Goal: Task Accomplishment & Management: Use online tool/utility

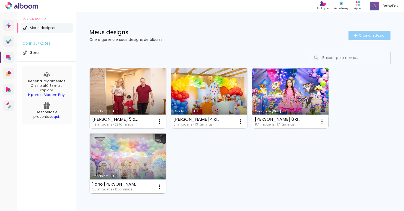
click at [360, 34] on span "Criar um design" at bounding box center [373, 35] width 28 height 3
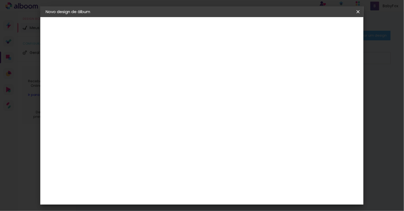
click at [133, 74] on input at bounding box center [133, 72] width 0 height 8
type input "[PERSON_NAME]"
type paper-input "[PERSON_NAME]"
click at [0, 0] on slot "Avançar" at bounding box center [0, 0] width 0 height 0
click at [153, 105] on paper-input-container at bounding box center [147, 102] width 58 height 12
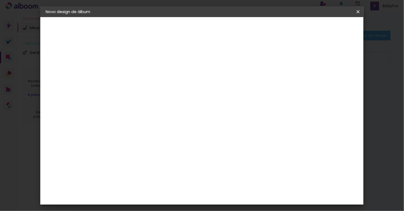
type input "sc"
type paper-input "sc"
click at [150, 141] on div "Schlosser" at bounding box center [140, 140] width 20 height 4
click at [0, 0] on slot "Avançar" at bounding box center [0, 0] width 0 height 0
click at [169, 129] on span "20 × 30" at bounding box center [156, 136] width 25 height 14
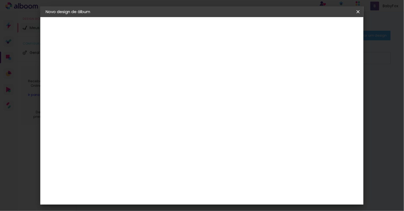
scroll to position [80, 0]
click at [169, 182] on span "20 × 20" at bounding box center [156, 189] width 25 height 14
click at [0, 0] on slot "Avançar" at bounding box center [0, 0] width 0 height 0
click at [325, 27] on span "Iniciar design" at bounding box center [313, 28] width 24 height 4
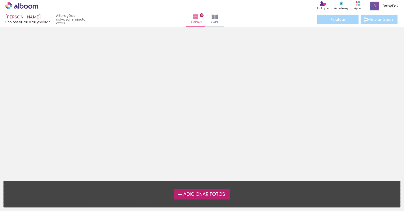
click at [227, 195] on label "Adicionar Fotos" at bounding box center [202, 194] width 57 height 10
click at [0, 0] on input "file" at bounding box center [0, 0] width 0 height 0
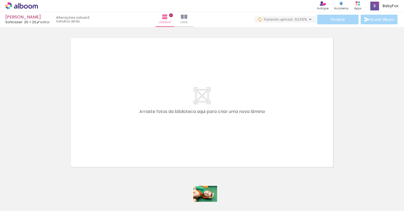
drag, startPoint x: 206, startPoint y: 199, endPoint x: 209, endPoint y: 202, distance: 4.8
click at [209, 202] on div at bounding box center [203, 193] width 26 height 18
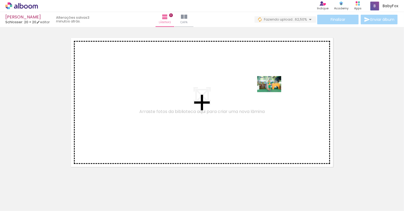
drag, startPoint x: 148, startPoint y: 196, endPoint x: 281, endPoint y: 96, distance: 165.8
click at [281, 96] on quentale-workspace at bounding box center [202, 105] width 404 height 211
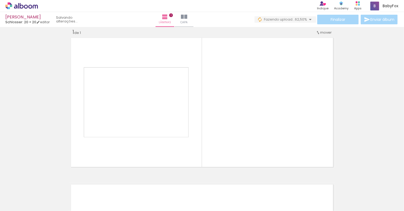
scroll to position [7, 0]
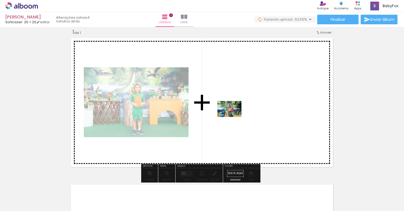
drag, startPoint x: 58, startPoint y: 197, endPoint x: 234, endPoint y: 117, distance: 192.8
click at [234, 117] on quentale-workspace at bounding box center [202, 105] width 404 height 211
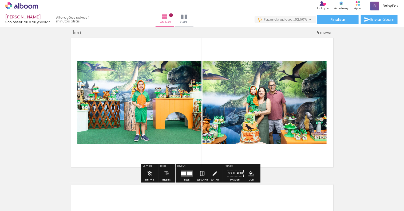
click at [187, 172] on div at bounding box center [190, 174] width 6 height 4
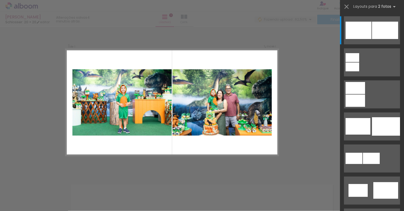
click at [230, 103] on quentale-photo at bounding box center [222, 102] width 99 height 67
drag, startPoint x: 85, startPoint y: 196, endPoint x: 95, endPoint y: 205, distance: 13.6
click at [95, 202] on div at bounding box center [83, 193] width 26 height 18
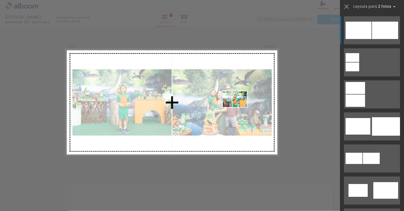
drag, startPoint x: 179, startPoint y: 203, endPoint x: 237, endPoint y: 108, distance: 111.4
click at [237, 108] on quentale-workspace at bounding box center [202, 105] width 404 height 211
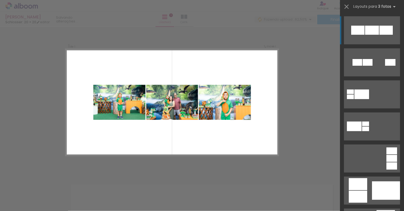
click at [157, 110] on quentale-photo at bounding box center [172, 102] width 52 height 35
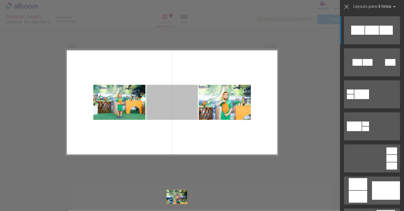
drag, startPoint x: 163, startPoint y: 104, endPoint x: 176, endPoint y: 220, distance: 117.5
click at [176, 211] on html "link( href="../../bower_components/polymer/polymer.html" rel="import" ) picture…" at bounding box center [202, 105] width 404 height 211
drag, startPoint x: 182, startPoint y: 99, endPoint x: 193, endPoint y: 204, distance: 104.8
click at [193, 204] on quentale-workspace at bounding box center [202, 105] width 404 height 211
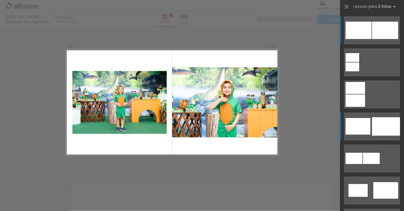
click at [375, 125] on div at bounding box center [386, 126] width 28 height 18
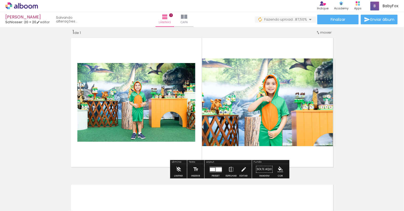
click at [257, 102] on quentale-photo at bounding box center [268, 103] width 133 height 88
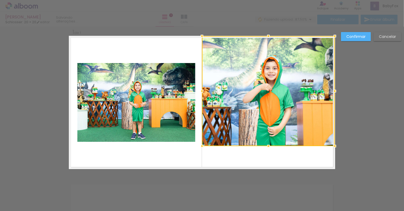
drag, startPoint x: 334, startPoint y: 58, endPoint x: 351, endPoint y: 36, distance: 27.8
click at [351, 36] on div "Inserir lâmina 1 de 1 Confirmar Cancelar" at bounding box center [202, 173] width 404 height 306
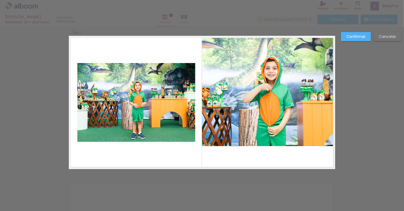
click at [306, 133] on quentale-photo at bounding box center [268, 91] width 133 height 110
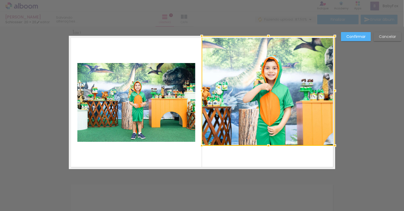
drag, startPoint x: 201, startPoint y: 146, endPoint x: 183, endPoint y: 145, distance: 17.9
click at [183, 145] on album-spread "1 de 1" at bounding box center [202, 102] width 267 height 133
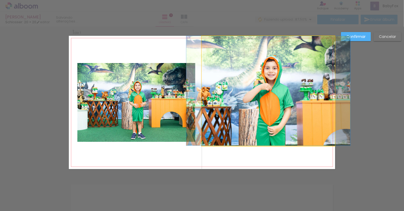
click at [278, 106] on quentale-photo at bounding box center [268, 91] width 133 height 110
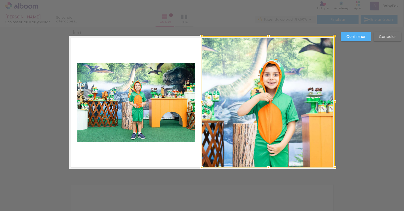
drag, startPoint x: 266, startPoint y: 147, endPoint x: 268, endPoint y: 169, distance: 22.3
click at [268, 169] on div at bounding box center [268, 167] width 11 height 11
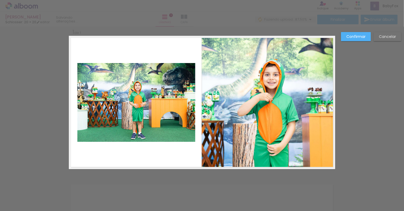
click at [303, 61] on quentale-photo at bounding box center [268, 101] width 133 height 131
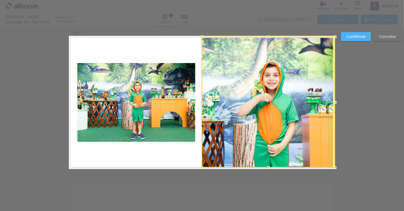
drag, startPoint x: 333, startPoint y: 35, endPoint x: 335, endPoint y: 31, distance: 4.1
click at [335, 32] on div at bounding box center [335, 37] width 11 height 11
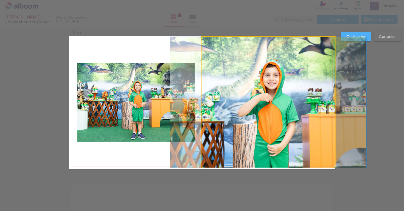
click at [299, 90] on quentale-photo at bounding box center [269, 102] width 134 height 131
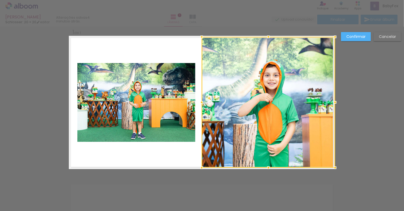
click at [367, 171] on div "Confirmar Cancelar" at bounding box center [202, 173] width 404 height 306
click at [0, 0] on slot "Confirmar" at bounding box center [0, 0] width 0 height 0
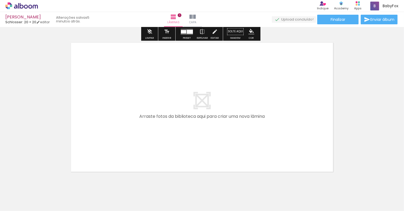
scroll to position [163, 0]
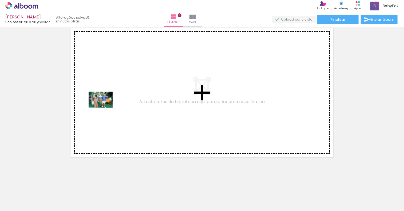
drag, startPoint x: 88, startPoint y: 194, endPoint x: 107, endPoint y: 107, distance: 89.3
click at [107, 107] on quentale-workspace at bounding box center [202, 105] width 404 height 211
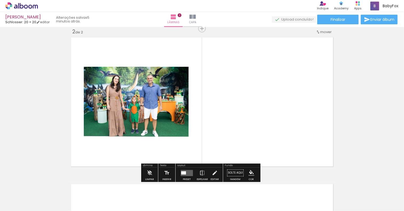
scroll to position [153, 0]
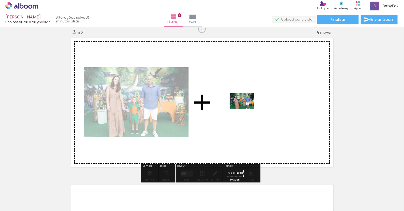
drag, startPoint x: 123, startPoint y: 194, endPoint x: 246, endPoint y: 110, distance: 148.9
click at [246, 110] on quentale-workspace at bounding box center [202, 105] width 404 height 211
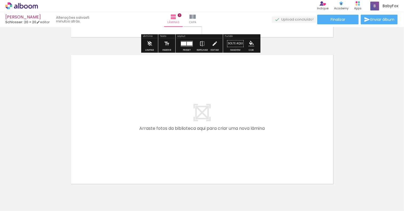
scroll to position [310, 0]
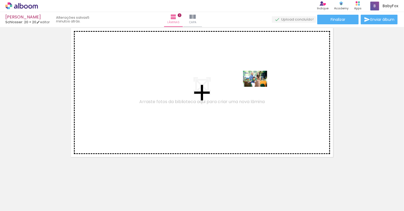
drag, startPoint x: 295, startPoint y: 200, endPoint x: 259, endPoint y: 87, distance: 118.7
click at [259, 87] on quentale-workspace at bounding box center [202, 105] width 404 height 211
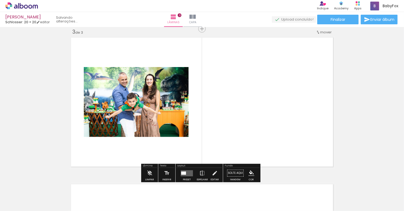
scroll to position [300, 0]
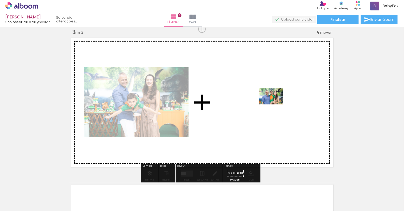
drag, startPoint x: 272, startPoint y: 199, endPoint x: 275, endPoint y: 104, distance: 94.6
click at [275, 104] on quentale-workspace at bounding box center [202, 105] width 404 height 211
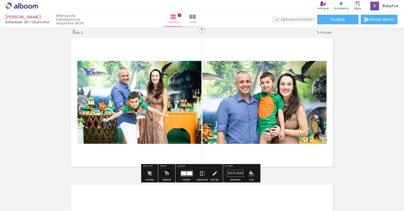
click at [185, 172] on quentale-layouter at bounding box center [187, 173] width 12 height 6
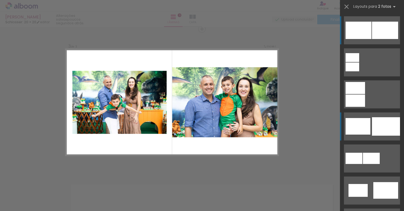
click at [372, 132] on div at bounding box center [386, 126] width 28 height 18
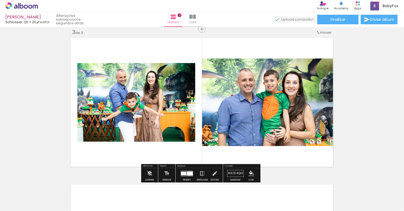
click at [250, 86] on quentale-photo at bounding box center [268, 103] width 133 height 88
click at [306, 86] on quentale-photo at bounding box center [268, 103] width 133 height 88
click at [280, 107] on quentale-photo at bounding box center [268, 103] width 133 height 88
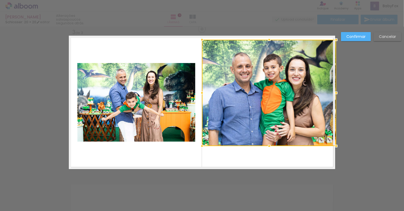
drag, startPoint x: 334, startPoint y: 59, endPoint x: 355, endPoint y: 45, distance: 25.3
click at [355, 45] on div "Inserir lâmina 1 de 3 Inserir lâmina 2 de 3 Inserir lâmina 3 de 3 Confirmar Can…" at bounding box center [202, 26] width 404 height 599
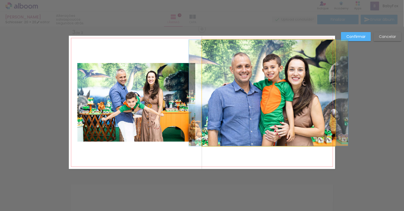
click at [317, 126] on quentale-photo at bounding box center [268, 93] width 133 height 106
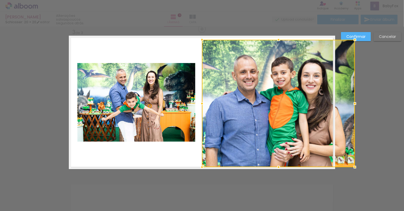
drag, startPoint x: 335, startPoint y: 148, endPoint x: 350, endPoint y: 168, distance: 24.5
click at [351, 169] on div at bounding box center [355, 167] width 11 height 11
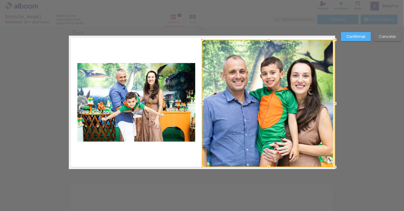
click at [367, 163] on div "Confirmar Cancelar" at bounding box center [202, 26] width 404 height 599
click at [0, 0] on slot "Confirmar" at bounding box center [0, 0] width 0 height 0
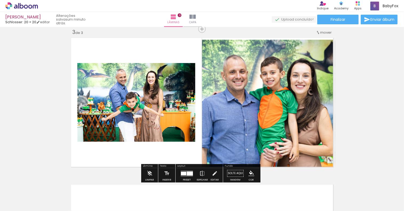
click at [376, 109] on div "Inserir lâmina 1 de 3 Inserir lâmina 2 de 3 Inserir lâmina 3 de 3" at bounding box center [202, 22] width 404 height 587
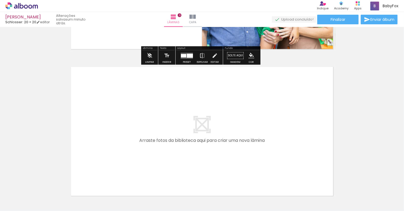
scroll to position [434, 0]
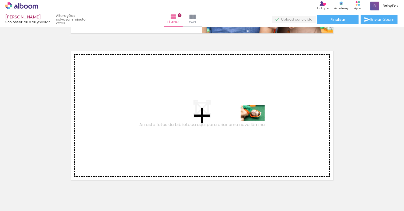
drag, startPoint x: 206, startPoint y: 198, endPoint x: 257, endPoint y: 121, distance: 92.0
click at [257, 121] on quentale-workspace at bounding box center [202, 105] width 404 height 211
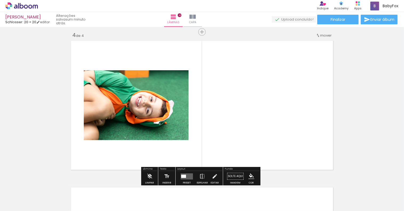
scroll to position [447, 0]
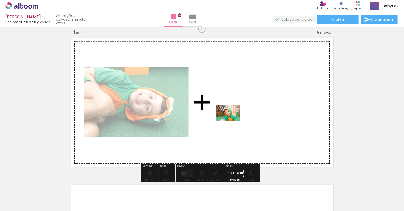
drag, startPoint x: 236, startPoint y: 192, endPoint x: 232, endPoint y: 117, distance: 75.2
click at [232, 117] on quentale-workspace at bounding box center [202, 105] width 404 height 211
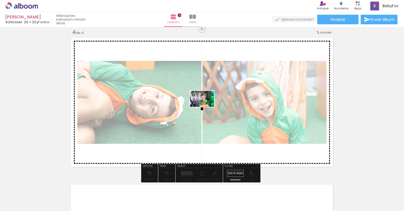
drag, startPoint x: 359, startPoint y: 197, endPoint x: 206, endPoint y: 107, distance: 177.6
click at [206, 107] on quentale-workspace at bounding box center [202, 105] width 404 height 211
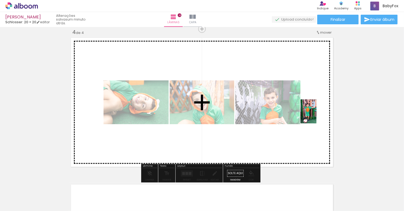
drag, startPoint x: 384, startPoint y: 203, endPoint x: 317, endPoint y: 115, distance: 110.1
click at [317, 115] on quentale-workspace at bounding box center [202, 105] width 404 height 211
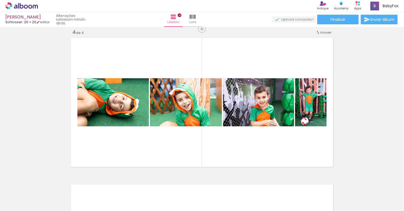
scroll to position [0, 69]
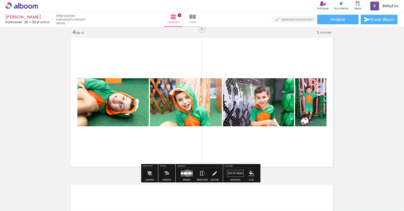
click at [187, 173] on div at bounding box center [186, 173] width 4 height 2
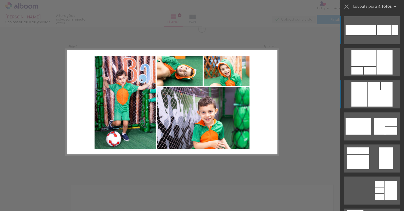
click at [357, 97] on div at bounding box center [360, 94] width 16 height 25
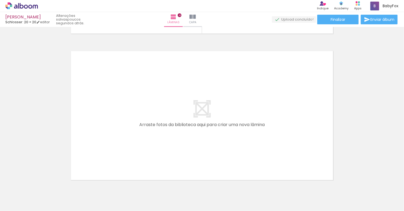
scroll to position [0, 177]
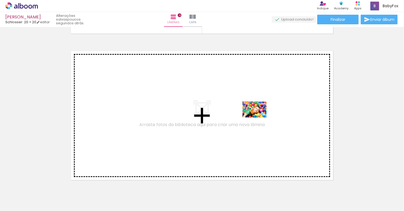
drag, startPoint x: 271, startPoint y: 197, endPoint x: 259, endPoint y: 118, distance: 80.3
click at [259, 118] on quentale-workspace at bounding box center [202, 105] width 404 height 211
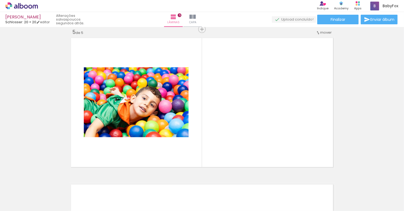
scroll to position [0, 513]
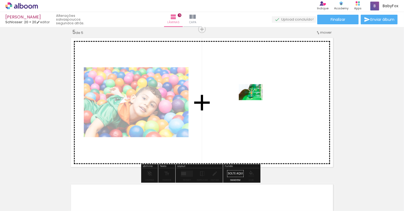
drag, startPoint x: 260, startPoint y: 194, endPoint x: 255, endPoint y: 100, distance: 94.1
click at [255, 100] on quentale-workspace at bounding box center [202, 105] width 404 height 211
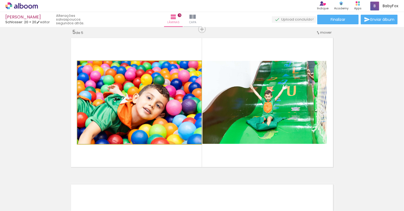
click at [155, 122] on quentale-photo at bounding box center [139, 102] width 124 height 83
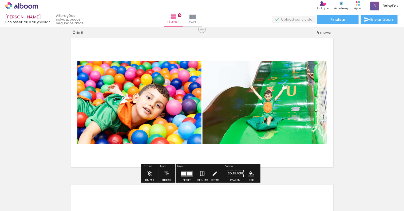
click at [155, 122] on quentale-photo at bounding box center [139, 102] width 124 height 83
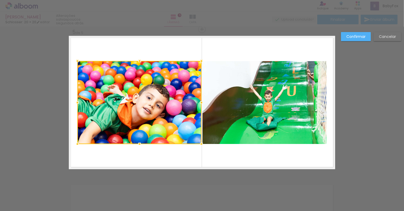
click at [149, 87] on div at bounding box center [139, 102] width 124 height 83
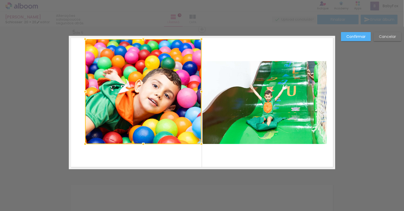
drag, startPoint x: 76, startPoint y: 62, endPoint x: 59, endPoint y: 40, distance: 27.8
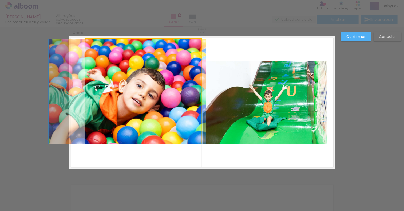
drag, startPoint x: 117, startPoint y: 108, endPoint x: 101, endPoint y: 110, distance: 16.2
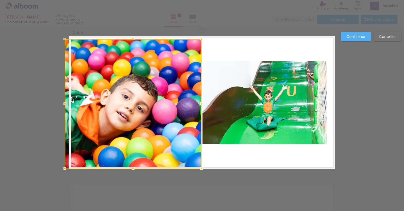
drag, startPoint x: 83, startPoint y: 145, endPoint x: 71, endPoint y: 172, distance: 30.0
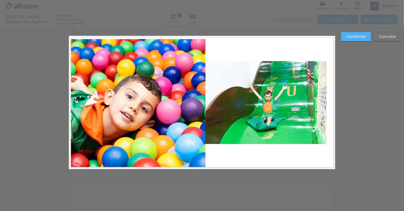
click at [182, 73] on quentale-photo at bounding box center [137, 103] width 137 height 129
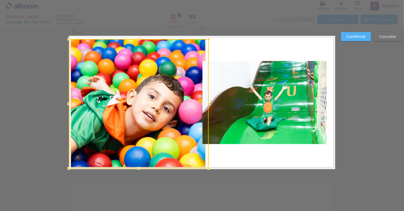
drag, startPoint x: 198, startPoint y: 103, endPoint x: 189, endPoint y: 102, distance: 9.5
click at [189, 102] on div at bounding box center [139, 103] width 140 height 129
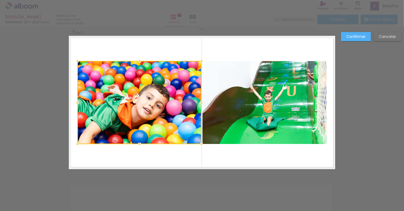
click at [112, 80] on div at bounding box center [139, 102] width 124 height 83
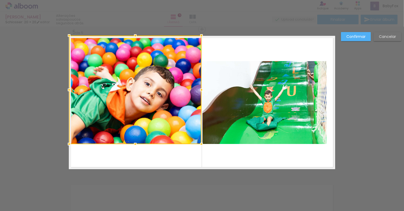
drag, startPoint x: 75, startPoint y: 61, endPoint x: 56, endPoint y: 34, distance: 32.4
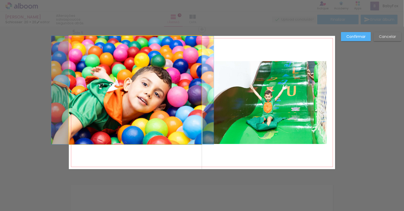
drag, startPoint x: 159, startPoint y: 77, endPoint x: 157, endPoint y: 89, distance: 12.6
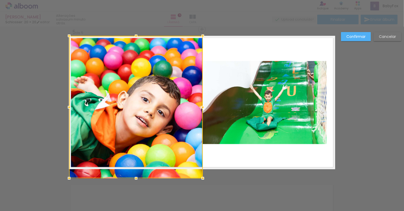
drag, startPoint x: 200, startPoint y: 145, endPoint x: 212, endPoint y: 164, distance: 22.8
click at [212, 164] on album-spread "5 de 5" at bounding box center [202, 102] width 267 height 133
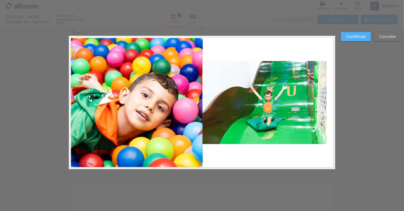
click at [0, 0] on slot "Confirmar" at bounding box center [0, 0] width 0 height 0
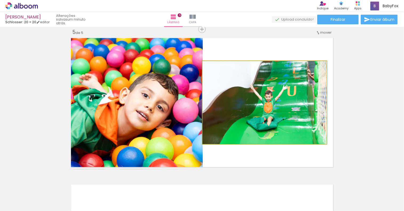
drag, startPoint x: 281, startPoint y: 107, endPoint x: 289, endPoint y: 108, distance: 8.6
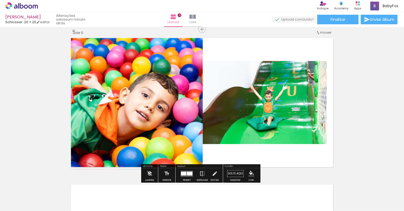
click at [153, 84] on quentale-photo at bounding box center [136, 102] width 134 height 133
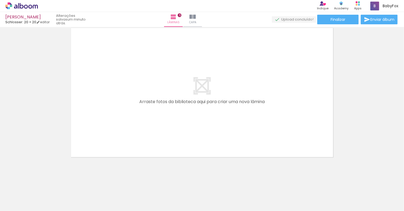
scroll to position [0, 6]
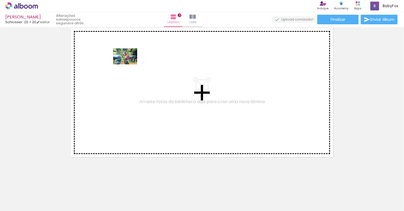
drag, startPoint x: 59, startPoint y: 189, endPoint x: 129, endPoint y: 64, distance: 143.5
click at [129, 64] on quentale-workspace at bounding box center [202, 105] width 404 height 211
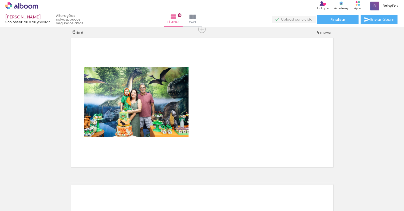
scroll to position [0, 262]
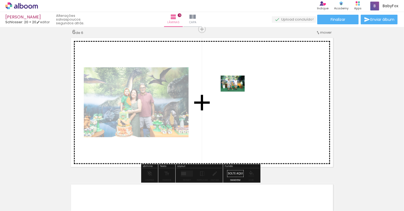
drag, startPoint x: 150, startPoint y: 190, endPoint x: 235, endPoint y: 99, distance: 124.2
click at [235, 99] on quentale-workspace at bounding box center [202, 105] width 404 height 211
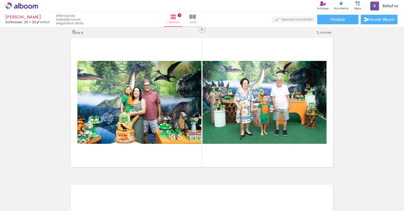
scroll to position [0, 607]
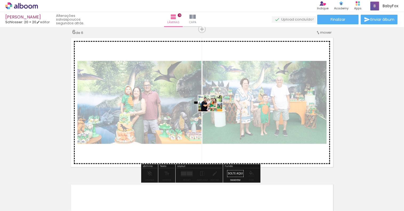
drag, startPoint x: 197, startPoint y: 189, endPoint x: 215, endPoint y: 111, distance: 79.9
click at [215, 111] on quentale-workspace at bounding box center [202, 105] width 404 height 211
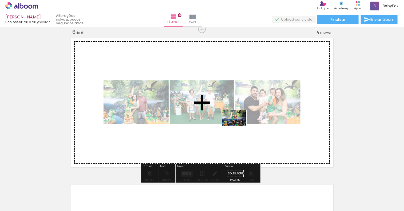
drag, startPoint x: 231, startPoint y: 199, endPoint x: 239, endPoint y: 125, distance: 73.8
click at [239, 125] on quentale-workspace at bounding box center [202, 105] width 404 height 211
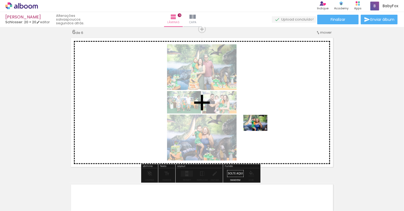
drag, startPoint x: 262, startPoint y: 196, endPoint x: 260, endPoint y: 131, distance: 65.2
click at [260, 131] on quentale-workspace at bounding box center [202, 105] width 404 height 211
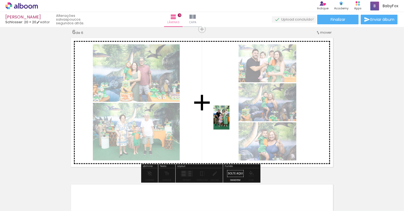
drag, startPoint x: 267, startPoint y: 167, endPoint x: 230, endPoint y: 122, distance: 58.3
click at [230, 122] on quentale-workspace at bounding box center [202, 105] width 404 height 211
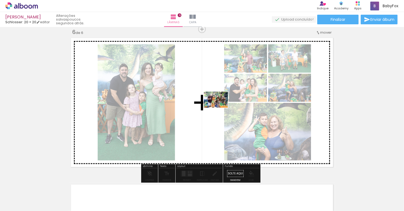
drag, startPoint x: 316, startPoint y: 194, endPoint x: 214, endPoint y: 108, distance: 133.2
click at [214, 108] on quentale-workspace at bounding box center [202, 105] width 404 height 211
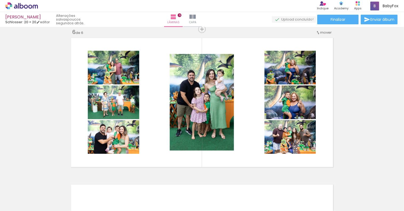
scroll to position [0, 838]
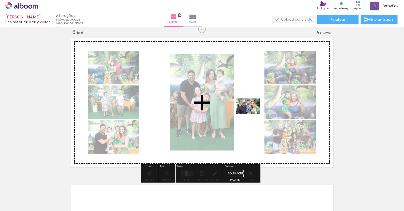
drag, startPoint x: 295, startPoint y: 191, endPoint x: 252, endPoint y: 114, distance: 87.7
click at [252, 114] on quentale-workspace at bounding box center [202, 105] width 404 height 211
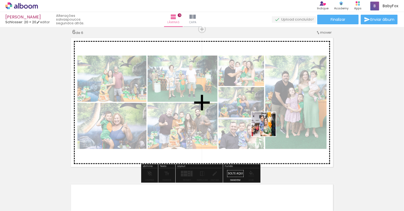
drag, startPoint x: 268, startPoint y: 197, endPoint x: 268, endPoint y: 128, distance: 68.7
click at [268, 128] on quentale-workspace at bounding box center [202, 105] width 404 height 211
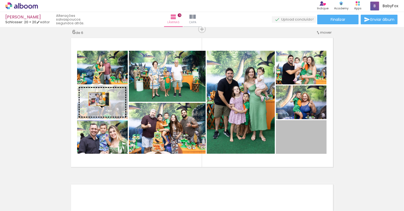
drag, startPoint x: 308, startPoint y: 147, endPoint x: 97, endPoint y: 99, distance: 216.1
click at [0, 0] on slot at bounding box center [0, 0] width 0 height 0
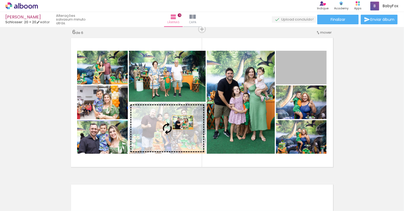
drag, startPoint x: 302, startPoint y: 75, endPoint x: 181, endPoint y: 122, distance: 129.6
click at [0, 0] on slot at bounding box center [0, 0] width 0 height 0
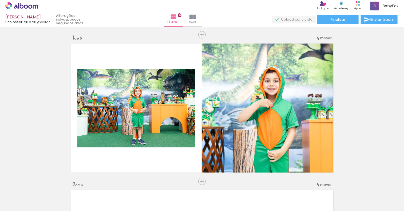
scroll to position [0, 0]
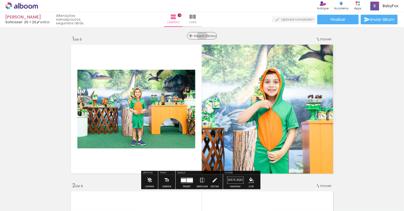
click at [200, 36] on span "Inserir lâmina" at bounding box center [204, 35] width 21 height 3
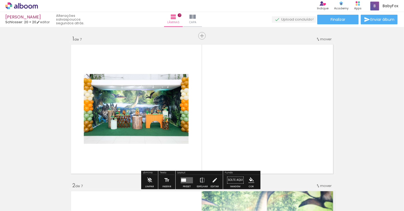
click at [185, 176] on div at bounding box center [187, 180] width 14 height 11
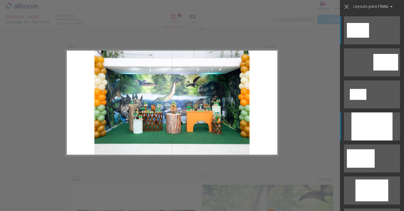
scroll to position [7, 0]
click at [375, 129] on div at bounding box center [372, 126] width 41 height 28
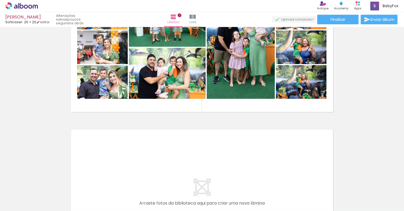
scroll to position [1043, 0]
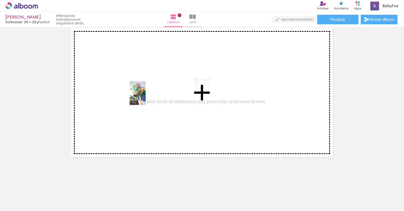
drag, startPoint x: 326, startPoint y: 198, endPoint x: 145, endPoint y: 97, distance: 207.4
click at [145, 97] on quentale-workspace at bounding box center [202, 105] width 404 height 211
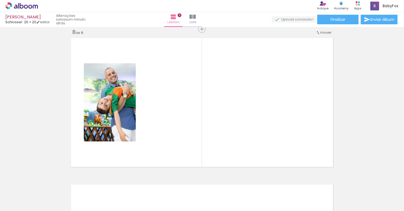
scroll to position [0, 388]
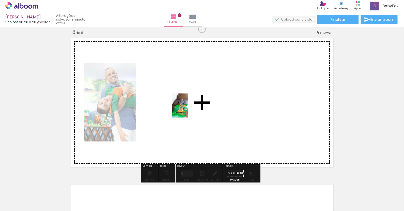
drag, startPoint x: 355, startPoint y: 197, endPoint x: 188, endPoint y: 110, distance: 188.0
click at [188, 110] on quentale-workspace at bounding box center [202, 105] width 404 height 211
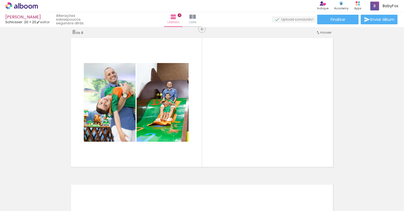
scroll to position [0, 249]
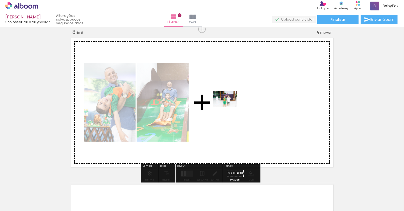
drag, startPoint x: 228, startPoint y: 195, endPoint x: 229, endPoint y: 107, distance: 87.6
click at [229, 107] on quentale-workspace at bounding box center [202, 105] width 404 height 211
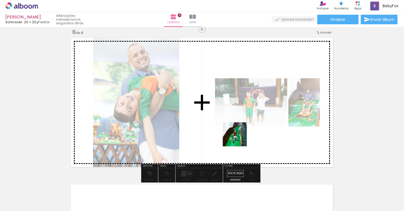
drag, startPoint x: 371, startPoint y: 198, endPoint x: 237, endPoint y: 138, distance: 146.6
click at [237, 138] on quentale-workspace at bounding box center [202, 105] width 404 height 211
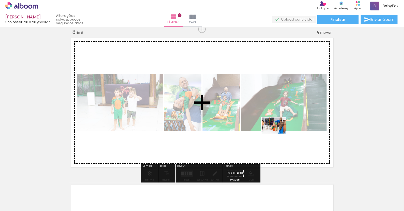
drag, startPoint x: 397, startPoint y: 194, endPoint x: 278, endPoint y: 134, distance: 133.1
click at [278, 134] on quentale-workspace at bounding box center [202, 105] width 404 height 211
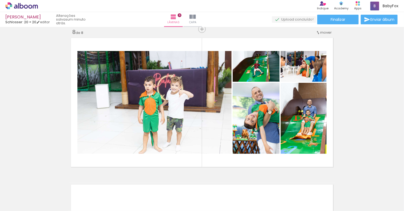
scroll to position [0, 400]
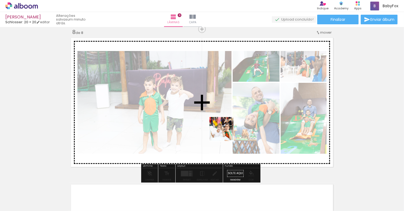
drag, startPoint x: 281, startPoint y: 196, endPoint x: 224, endPoint y: 131, distance: 86.2
click at [224, 131] on quentale-workspace at bounding box center [202, 105] width 404 height 211
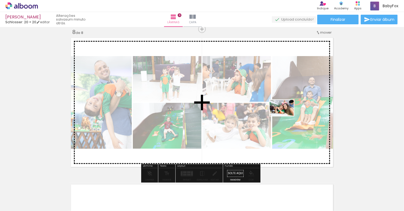
drag, startPoint x: 317, startPoint y: 199, endPoint x: 286, endPoint y: 116, distance: 88.2
click at [286, 116] on quentale-workspace at bounding box center [202, 105] width 404 height 211
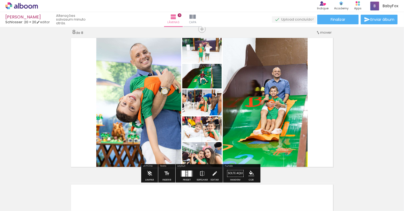
click at [188, 173] on div at bounding box center [189, 173] width 3 height 6
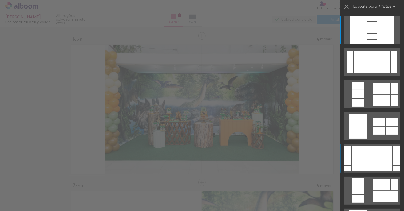
scroll to position [0, 400]
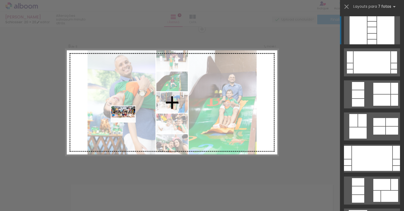
drag, startPoint x: 103, startPoint y: 194, endPoint x: 127, endPoint y: 122, distance: 76.0
click at [127, 122] on quentale-workspace at bounding box center [202, 105] width 404 height 211
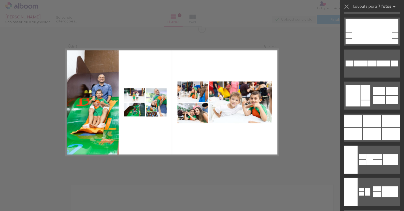
scroll to position [427, 0]
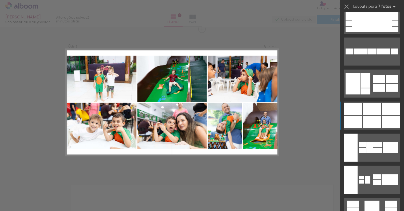
click at [367, 123] on div at bounding box center [372, 122] width 19 height 12
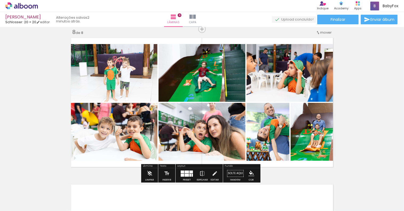
scroll to position [1167, 0]
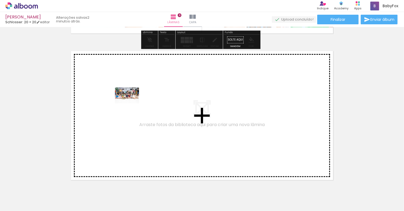
drag, startPoint x: 102, startPoint y: 198, endPoint x: 142, endPoint y: 112, distance: 95.1
click at [142, 112] on quentale-workspace at bounding box center [202, 105] width 404 height 211
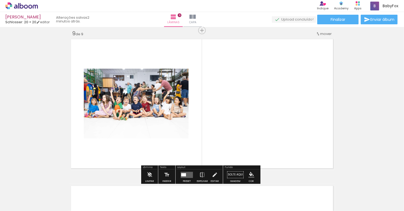
scroll to position [1180, 0]
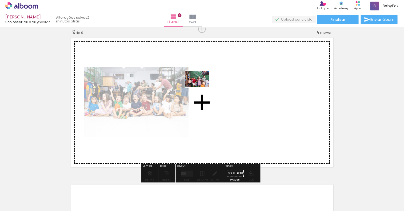
drag, startPoint x: 132, startPoint y: 194, endPoint x: 211, endPoint y: 83, distance: 136.5
click at [211, 83] on quentale-workspace at bounding box center [202, 105] width 404 height 211
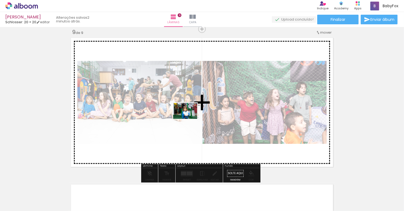
drag, startPoint x: 168, startPoint y: 194, endPoint x: 189, endPoint y: 119, distance: 78.6
click at [189, 119] on quentale-workspace at bounding box center [202, 105] width 404 height 211
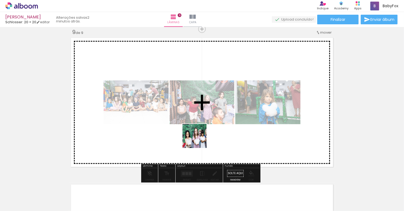
drag, startPoint x: 196, startPoint y: 193, endPoint x: 202, endPoint y: 118, distance: 75.6
click at [202, 118] on quentale-workspace at bounding box center [202, 105] width 404 height 211
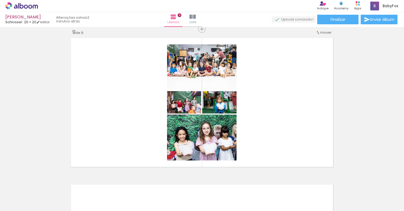
scroll to position [0, 838]
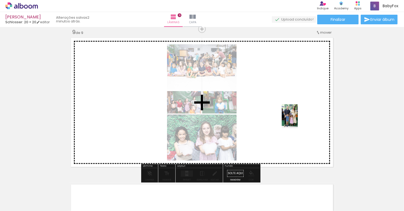
drag, startPoint x: 326, startPoint y: 193, endPoint x: 296, endPoint y: 119, distance: 79.8
click at [296, 119] on quentale-workspace at bounding box center [202, 105] width 404 height 211
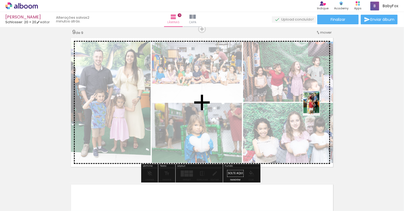
drag, startPoint x: 357, startPoint y: 197, endPoint x: 320, endPoint y: 107, distance: 97.8
click at [320, 107] on quentale-workspace at bounding box center [202, 105] width 404 height 211
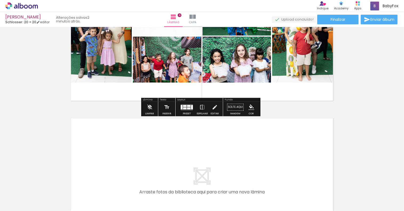
scroll to position [1287, 0]
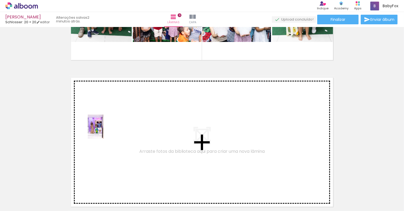
drag, startPoint x: 111, startPoint y: 194, endPoint x: 104, endPoint y: 131, distance: 63.7
click at [104, 131] on quentale-workspace at bounding box center [202, 105] width 404 height 211
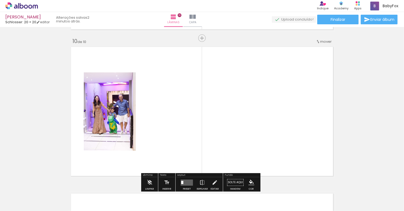
scroll to position [1327, 0]
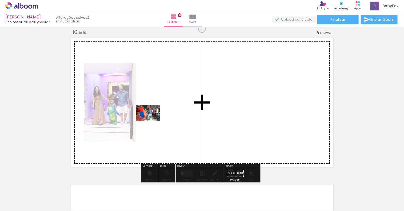
drag, startPoint x: 152, startPoint y: 194, endPoint x: 152, endPoint y: 121, distance: 72.7
click at [152, 121] on quentale-workspace at bounding box center [202, 105] width 404 height 211
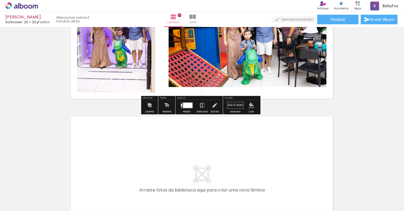
scroll to position [1460, 0]
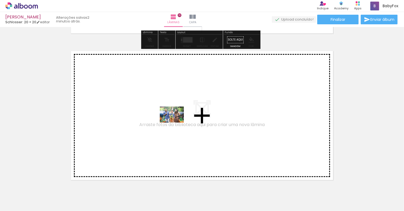
drag, startPoint x: 177, startPoint y: 196, endPoint x: 176, endPoint y: 123, distance: 73.2
click at [176, 123] on quentale-workspace at bounding box center [202, 105] width 404 height 211
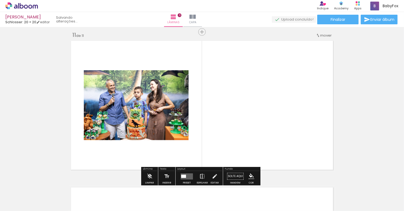
scroll to position [1473, 0]
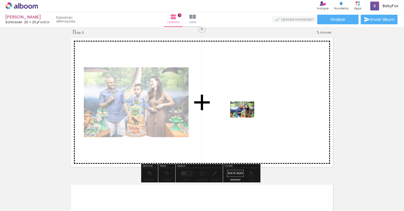
drag, startPoint x: 210, startPoint y: 193, endPoint x: 249, endPoint y: 113, distance: 89.4
click at [249, 113] on quentale-workspace at bounding box center [202, 105] width 404 height 211
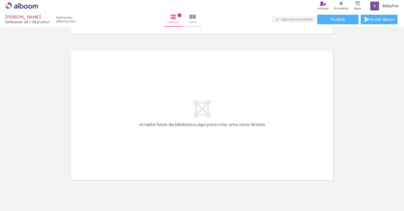
scroll to position [0, 838]
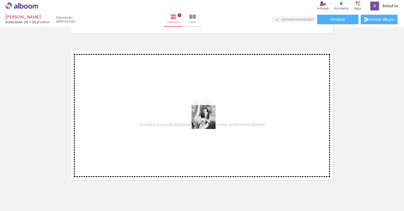
drag, startPoint x: 233, startPoint y: 197, endPoint x: 206, endPoint y: 116, distance: 85.2
click at [206, 116] on quentale-workspace at bounding box center [202, 105] width 404 height 211
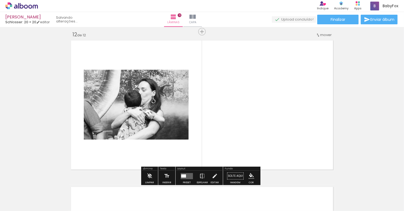
scroll to position [1620, 0]
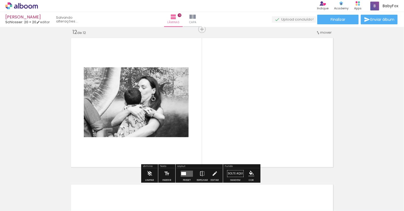
click at [186, 173] on quentale-layouter at bounding box center [187, 173] width 12 height 6
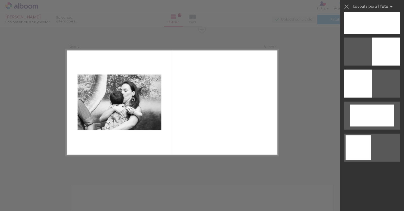
scroll to position [0, 0]
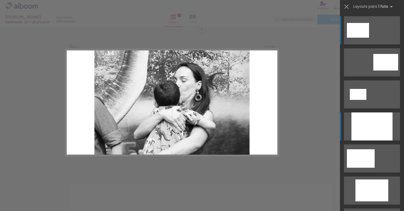
click at [377, 129] on div at bounding box center [372, 126] width 41 height 28
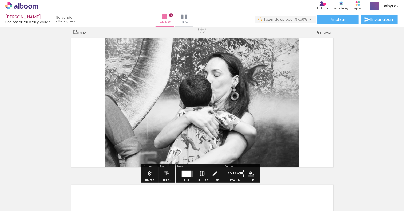
scroll to position [0, 867]
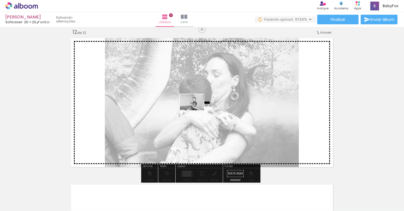
drag, startPoint x: 389, startPoint y: 194, endPoint x: 196, endPoint y: 110, distance: 210.5
click at [196, 110] on quentale-workspace at bounding box center [202, 105] width 404 height 211
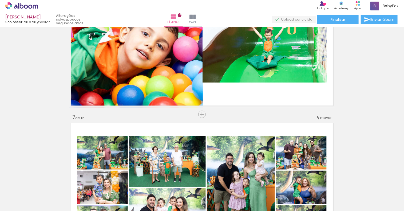
scroll to position [988, 0]
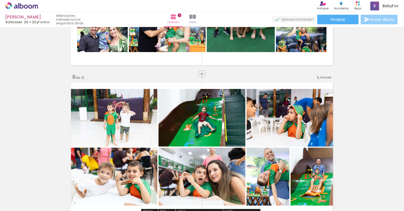
click at [379, 20] on span "Enviar álbum" at bounding box center [383, 20] width 24 height 4
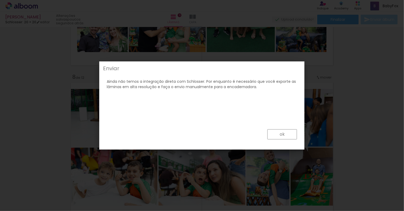
click at [0, 0] on slot "ok" at bounding box center [0, 0] width 0 height 0
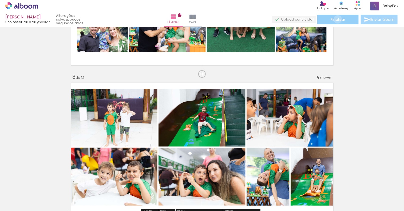
click at [336, 19] on span "Finalizar" at bounding box center [338, 20] width 15 height 4
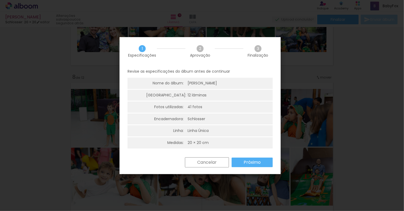
click at [0, 0] on slot "Próximo" at bounding box center [0, 0] width 0 height 0
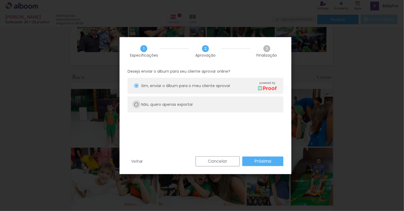
click at [137, 103] on div at bounding box center [136, 104] width 4 height 4
type paper-radio-button "on"
click at [0, 0] on slot "Próximo" at bounding box center [0, 0] width 0 height 0
type input "Alta, 300 DPI"
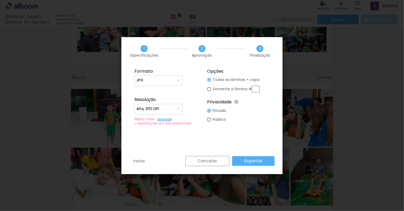
click at [0, 0] on slot "Exportar" at bounding box center [0, 0] width 0 height 0
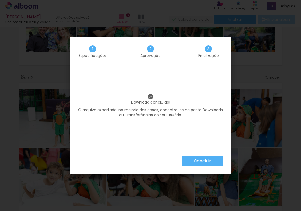
scroll to position [0, 867]
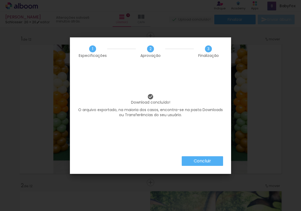
click at [0, 0] on slot "Concluir" at bounding box center [0, 0] width 0 height 0
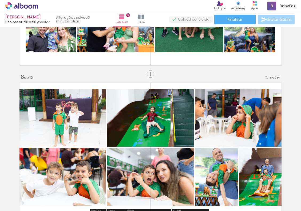
scroll to position [0, 867]
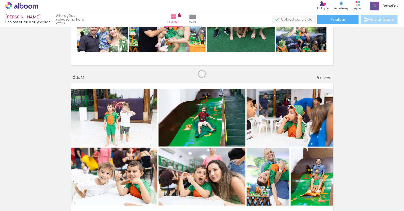
scroll to position [0, 867]
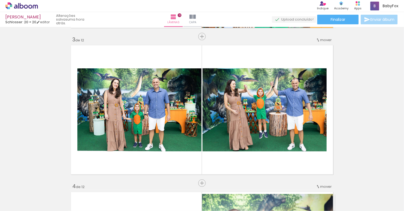
scroll to position [160, 0]
